Goal: Information Seeking & Learning: Learn about a topic

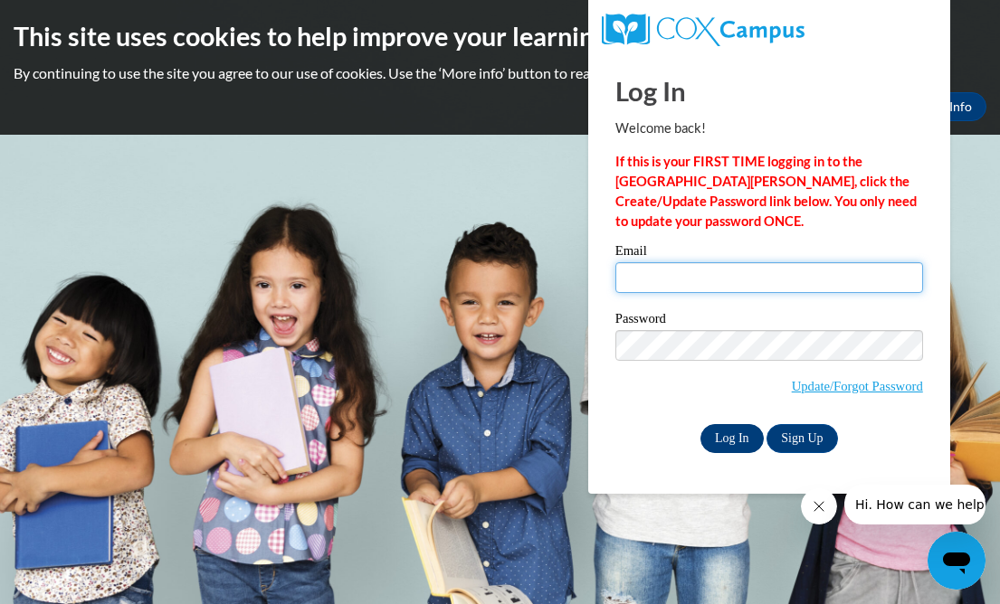
type input "jacksondeneice@yahoo.com"
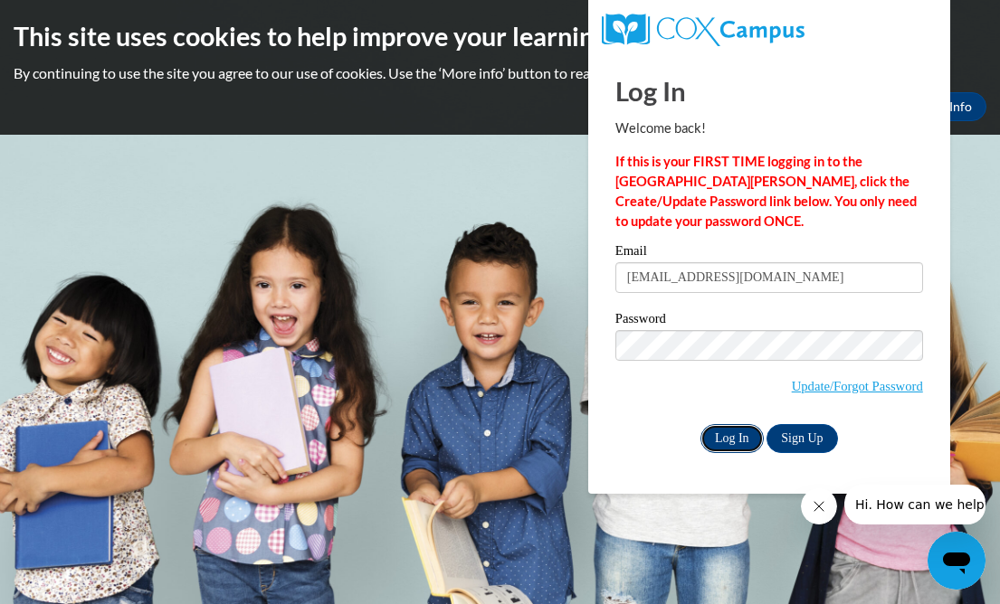
click at [729, 433] on input "Log In" at bounding box center [731, 438] width 63 height 29
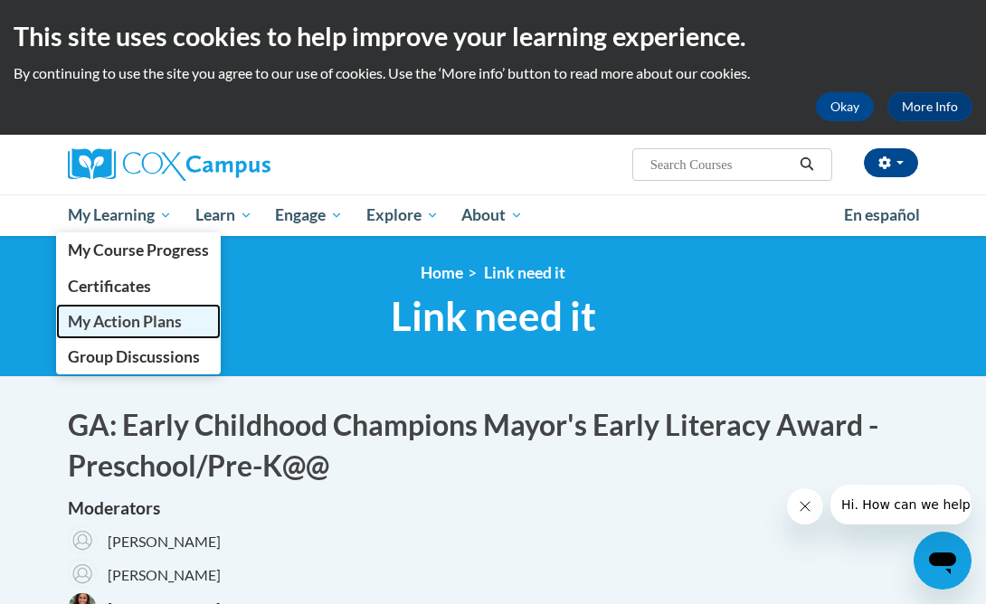
click at [128, 330] on span "My Action Plans" at bounding box center [125, 321] width 114 height 19
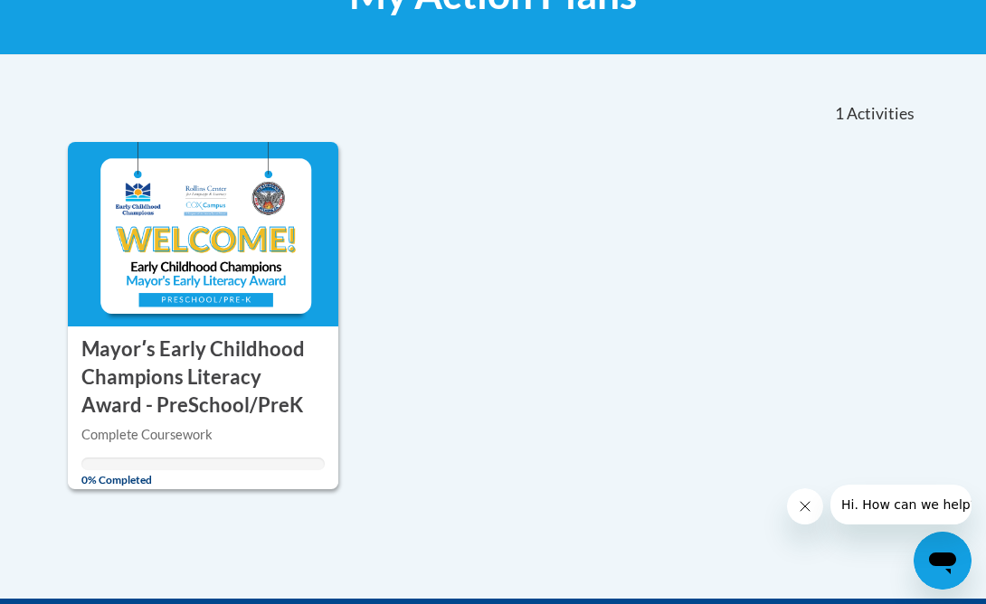
scroll to position [338, 0]
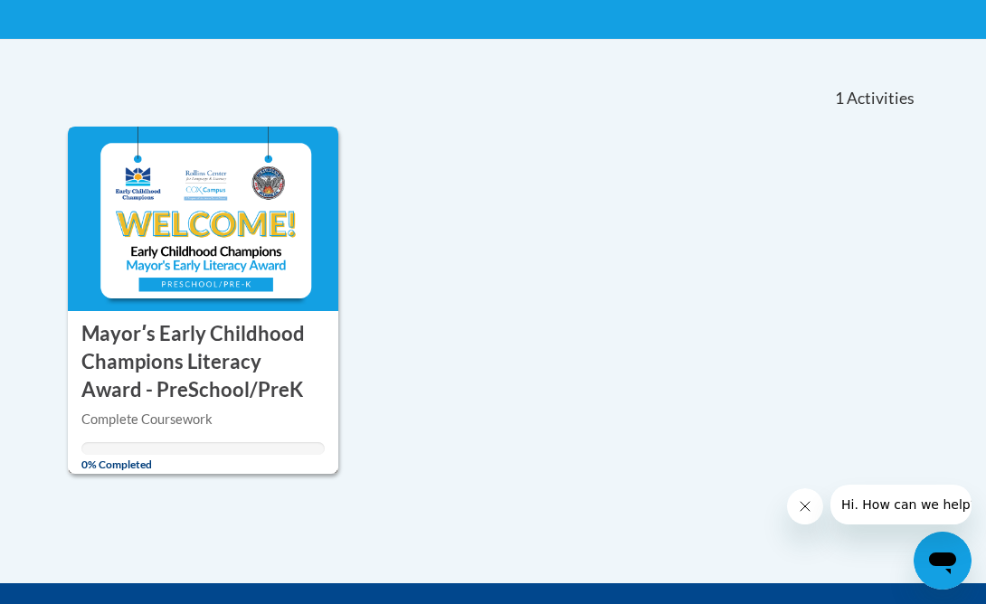
click at [262, 241] on img at bounding box center [203, 219] width 271 height 185
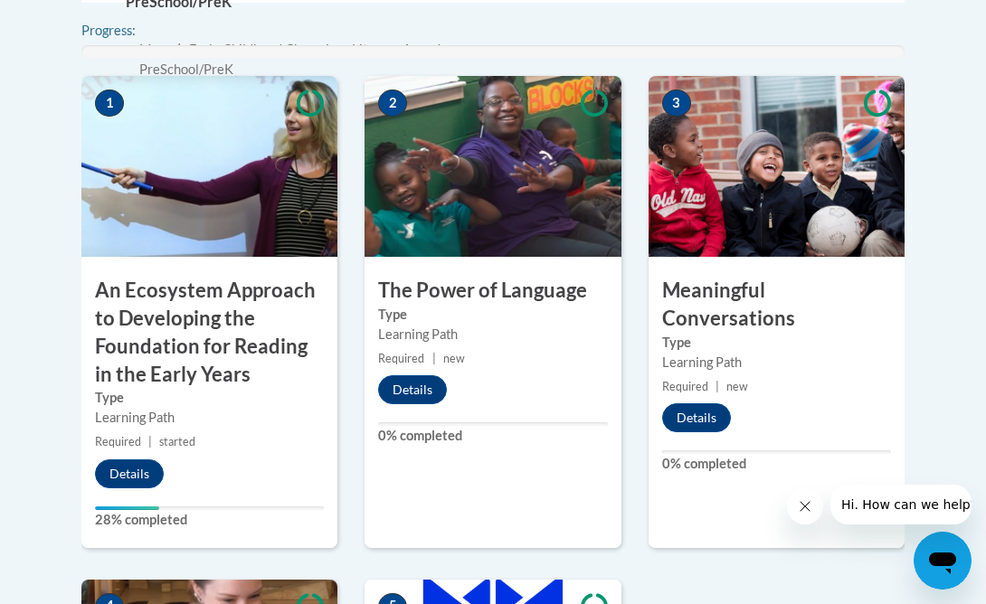
scroll to position [746, 0]
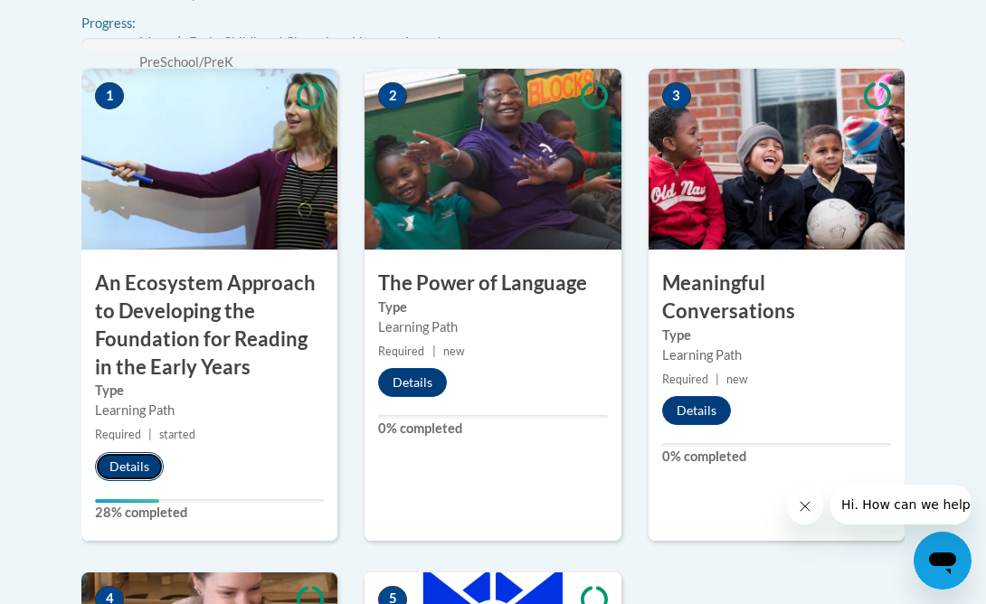
click at [148, 471] on button "Details" at bounding box center [129, 466] width 69 height 29
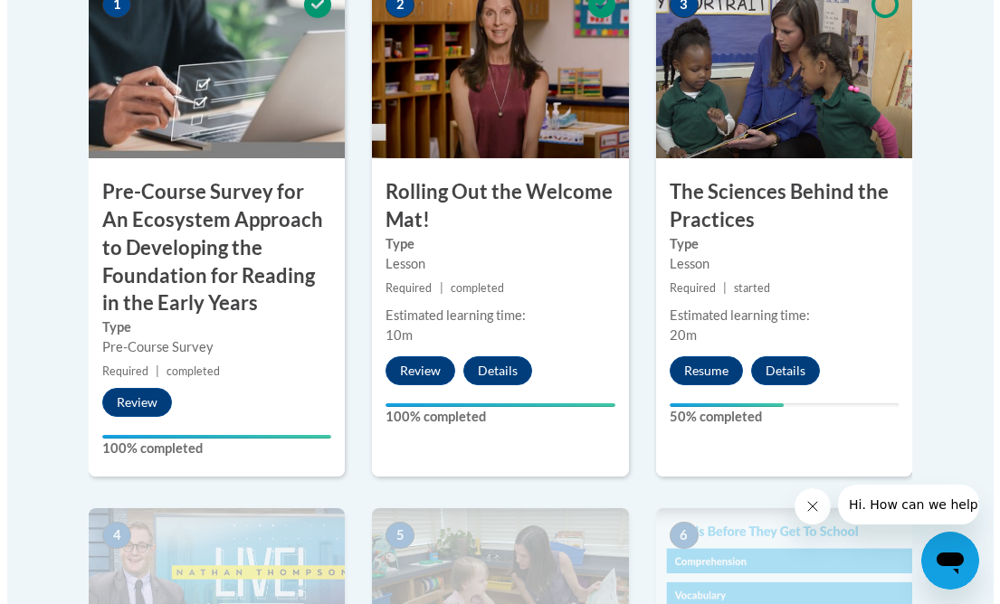
scroll to position [750, 0]
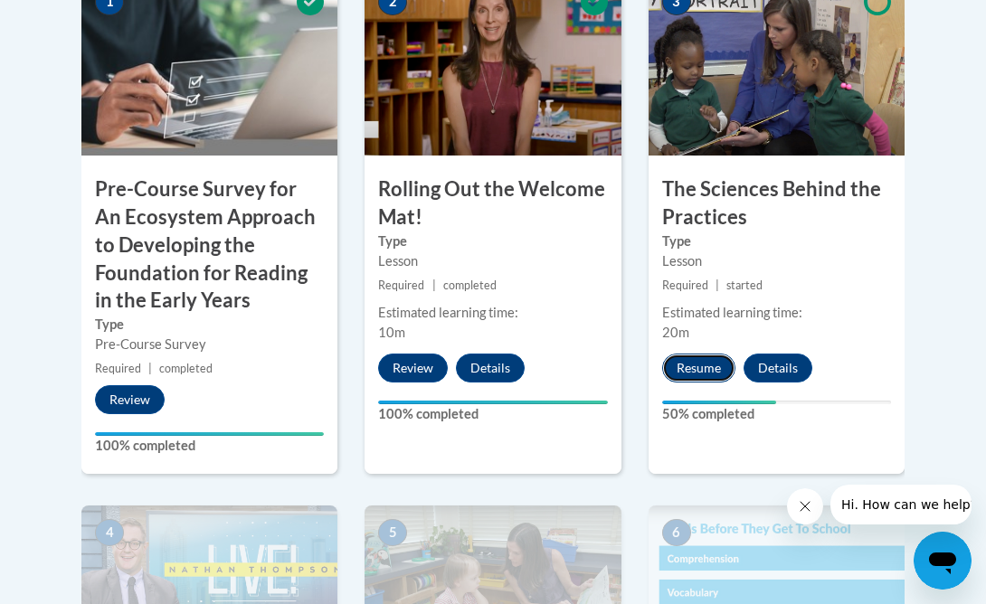
click at [682, 367] on button "Resume" at bounding box center [698, 368] width 73 height 29
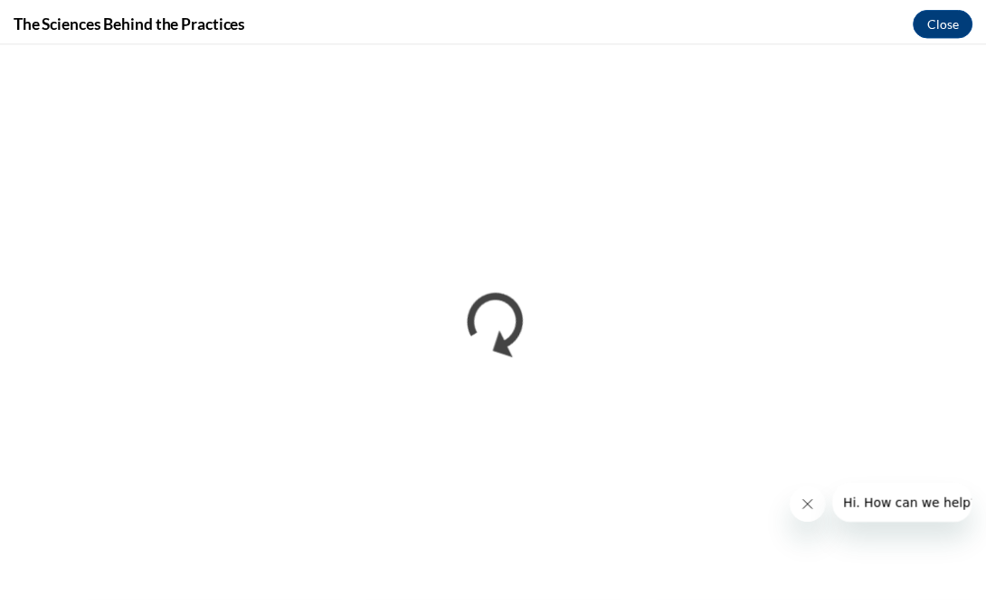
scroll to position [0, 0]
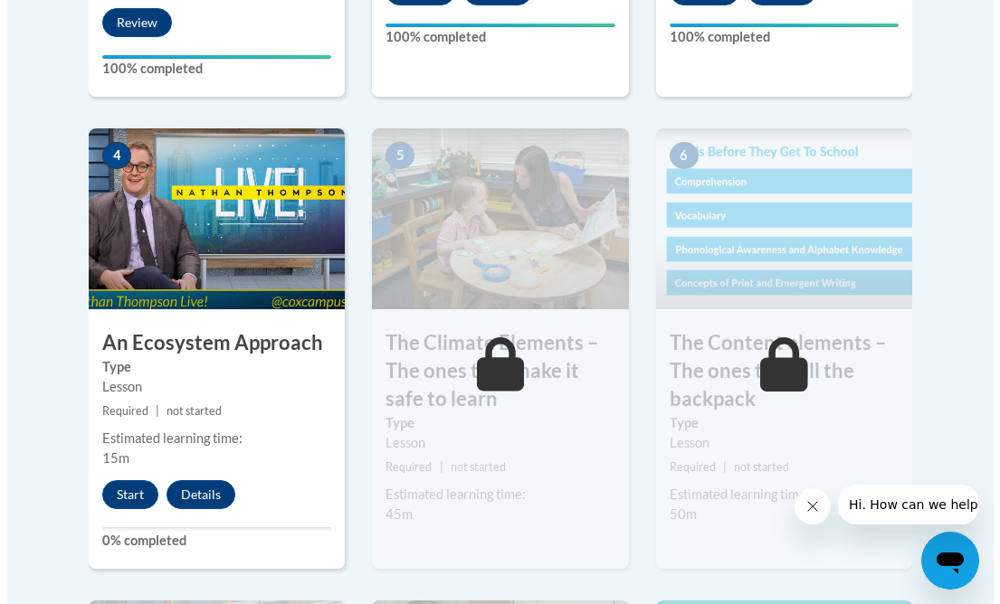
scroll to position [1130, 0]
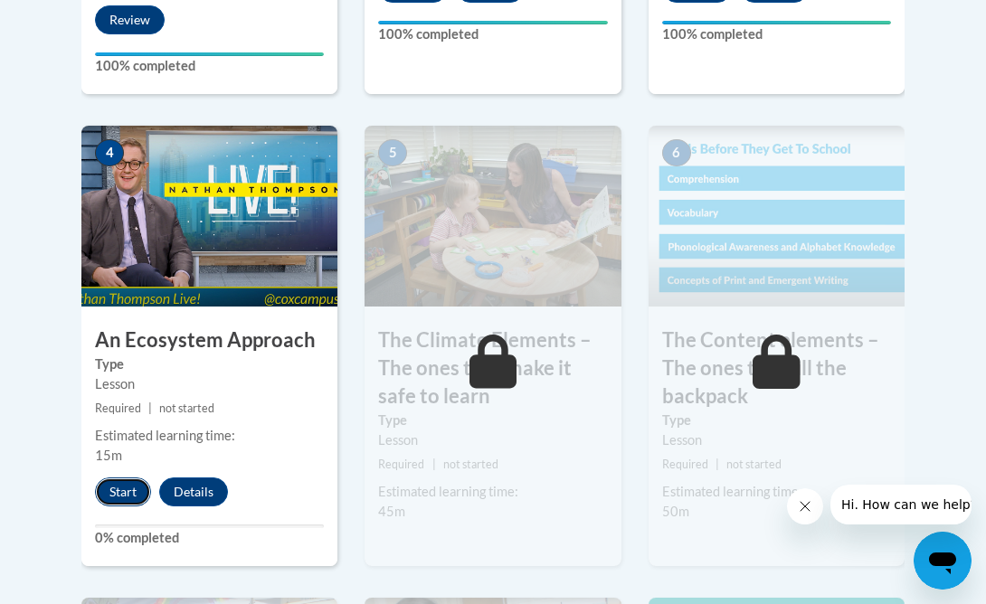
click at [112, 498] on button "Start" at bounding box center [123, 492] width 56 height 29
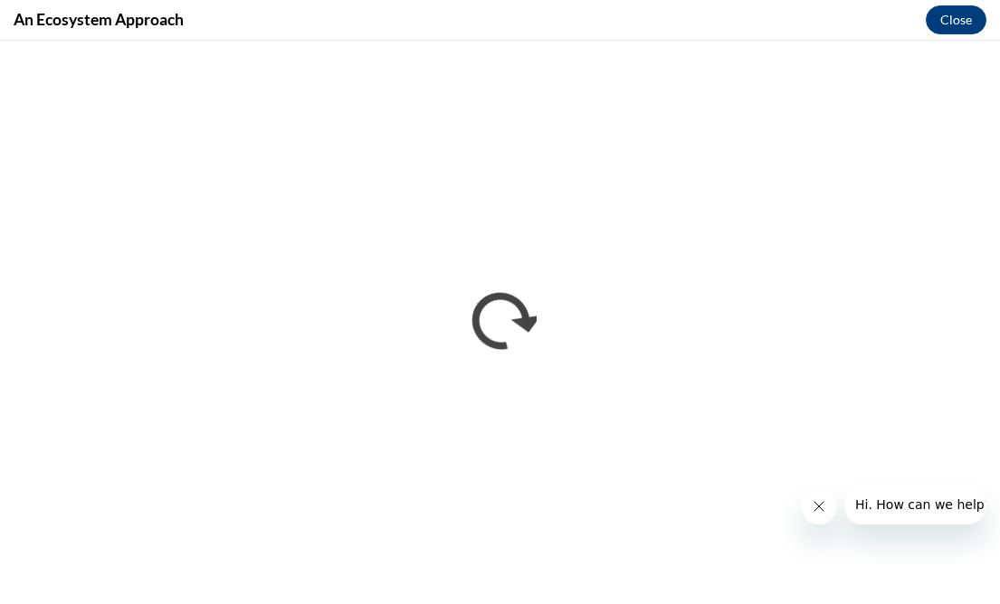
scroll to position [0, 0]
